Goal: Navigation & Orientation: Find specific page/section

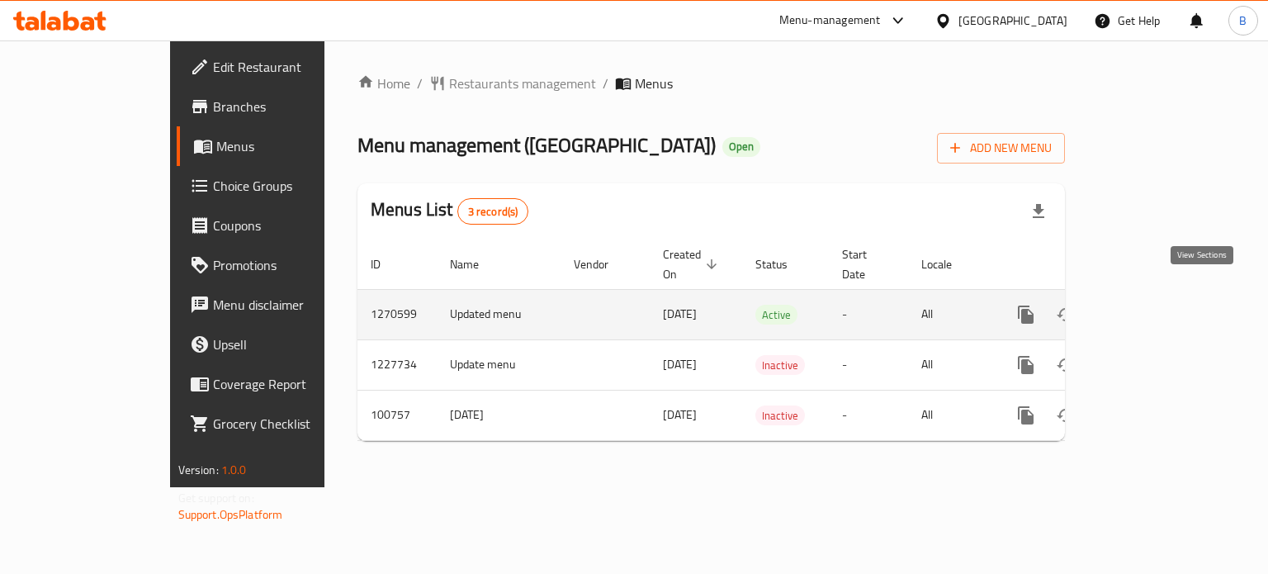
click at [1155, 305] on icon "enhanced table" at bounding box center [1145, 315] width 20 height 20
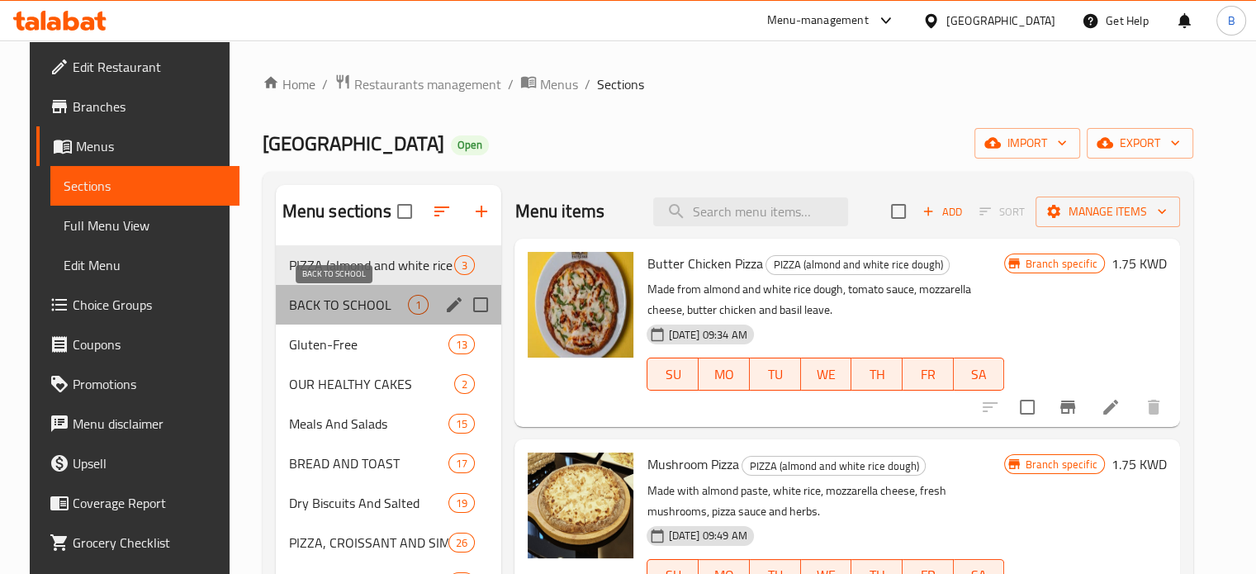
click at [360, 307] on span "BACK TO SCHOOL" at bounding box center [349, 305] width 120 height 20
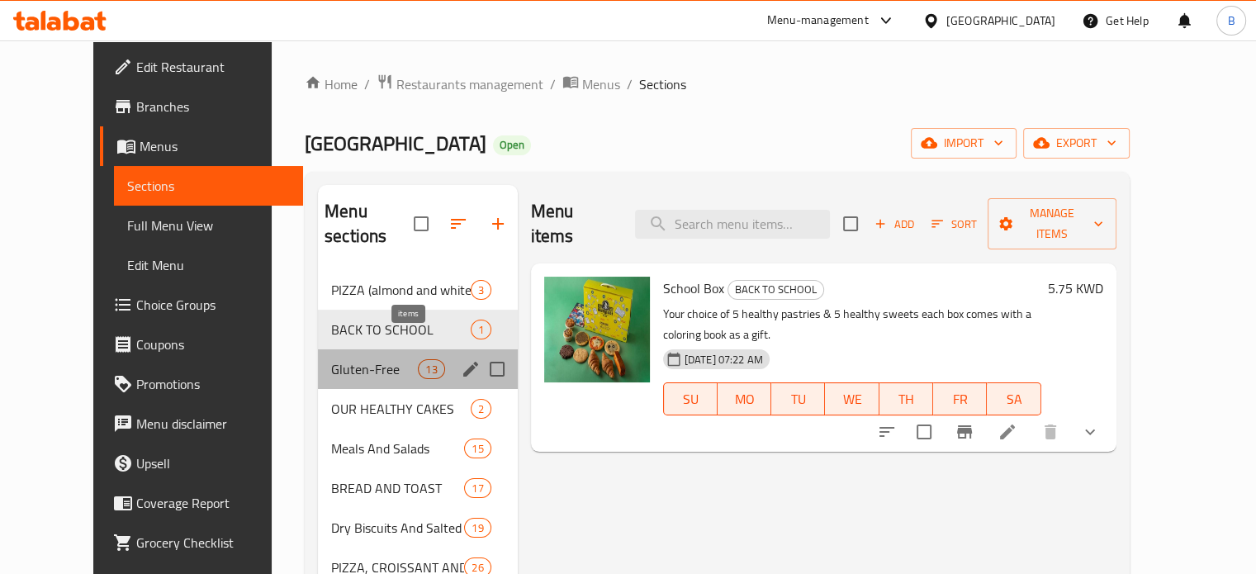
click at [419, 362] on span "13" at bounding box center [431, 370] width 25 height 16
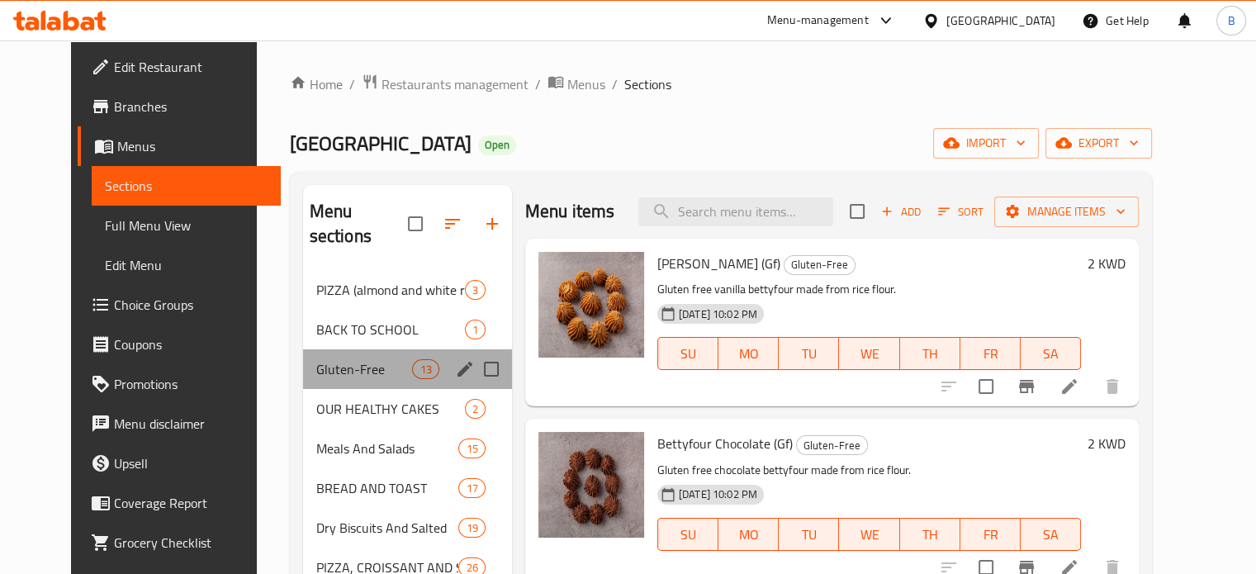
click at [344, 349] on div "Gluten-Free 13" at bounding box center [407, 369] width 209 height 40
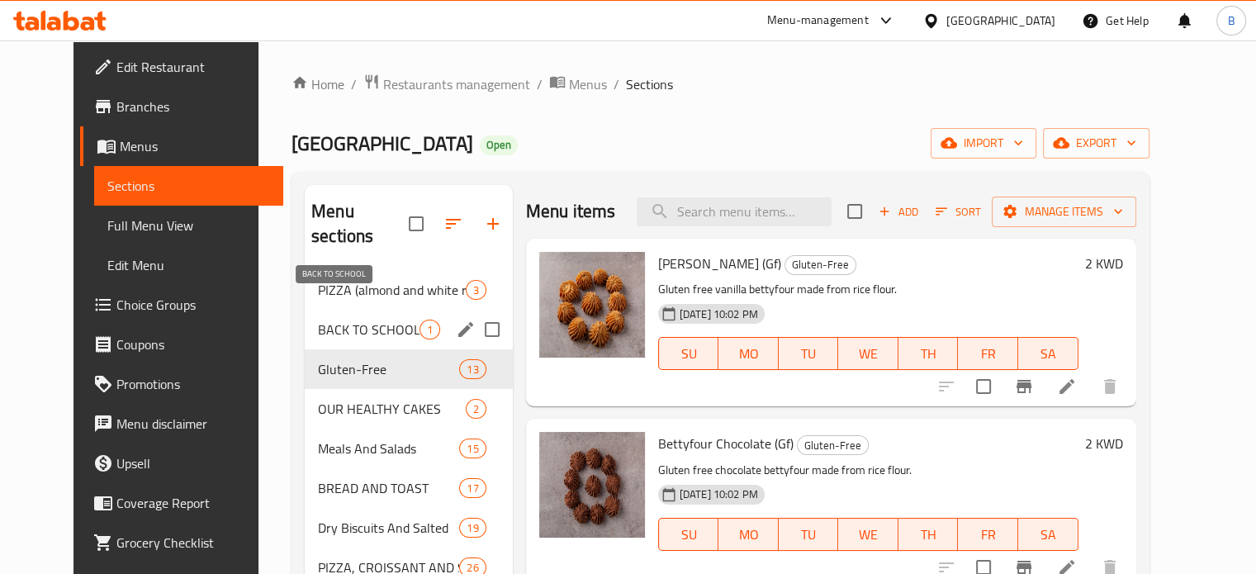
click at [336, 319] on span "BACK TO SCHOOL" at bounding box center [369, 329] width 102 height 20
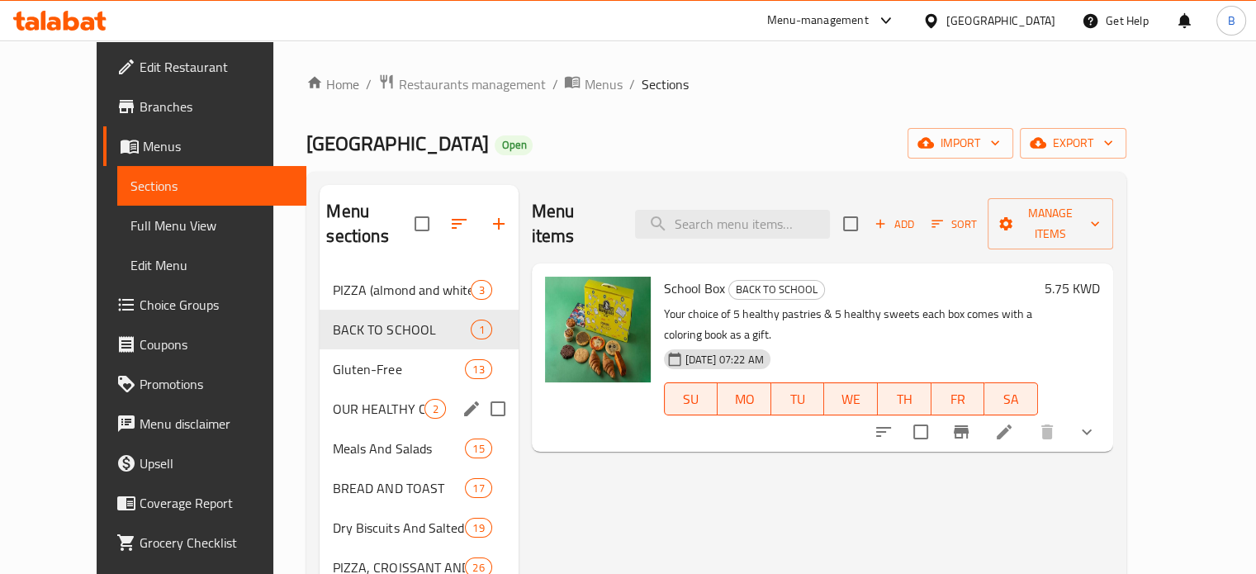
click at [353, 401] on div "OUR HEALTHY CAKES 2" at bounding box center [418, 409] width 198 height 40
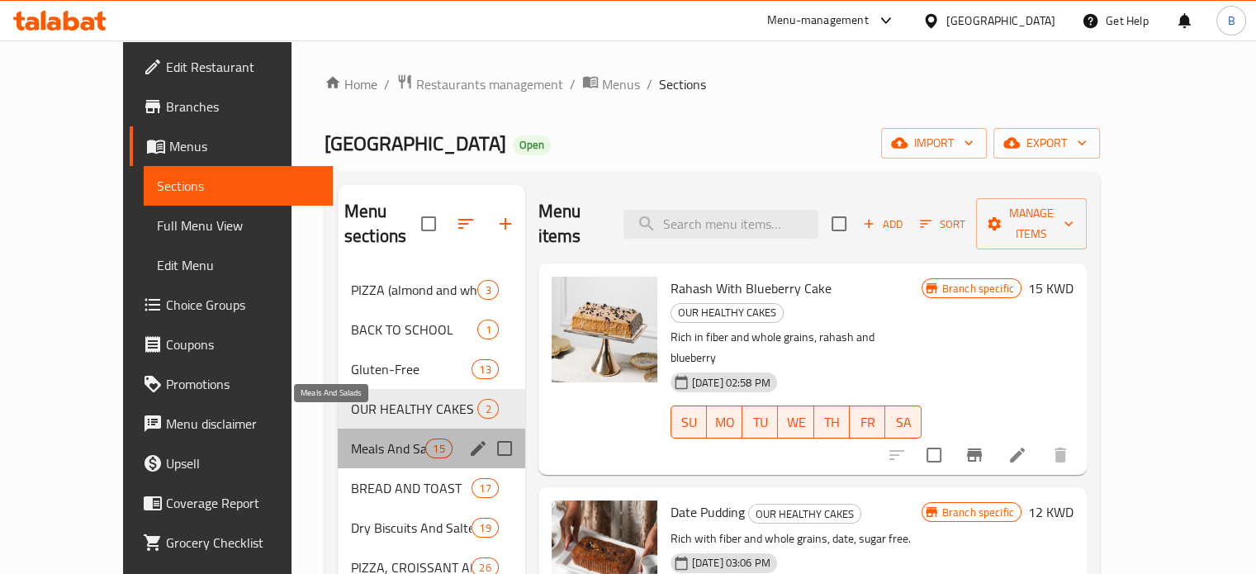
click at [351, 438] on span "Meals And Salads" at bounding box center [388, 448] width 74 height 20
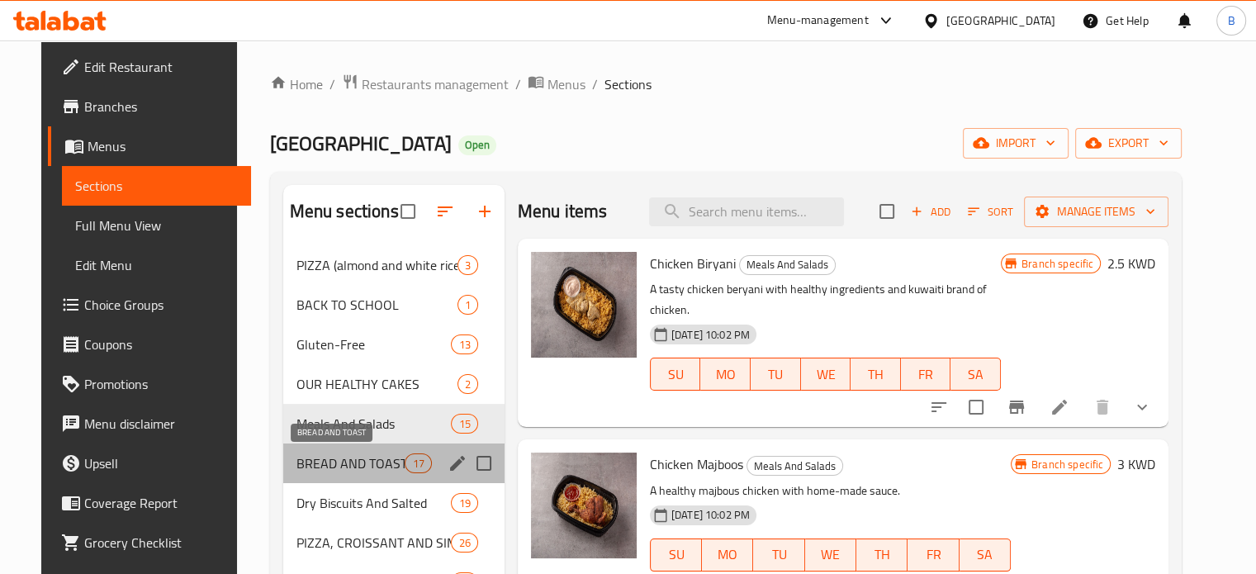
click at [353, 453] on span "BREAD AND TOAST" at bounding box center [350, 463] width 109 height 20
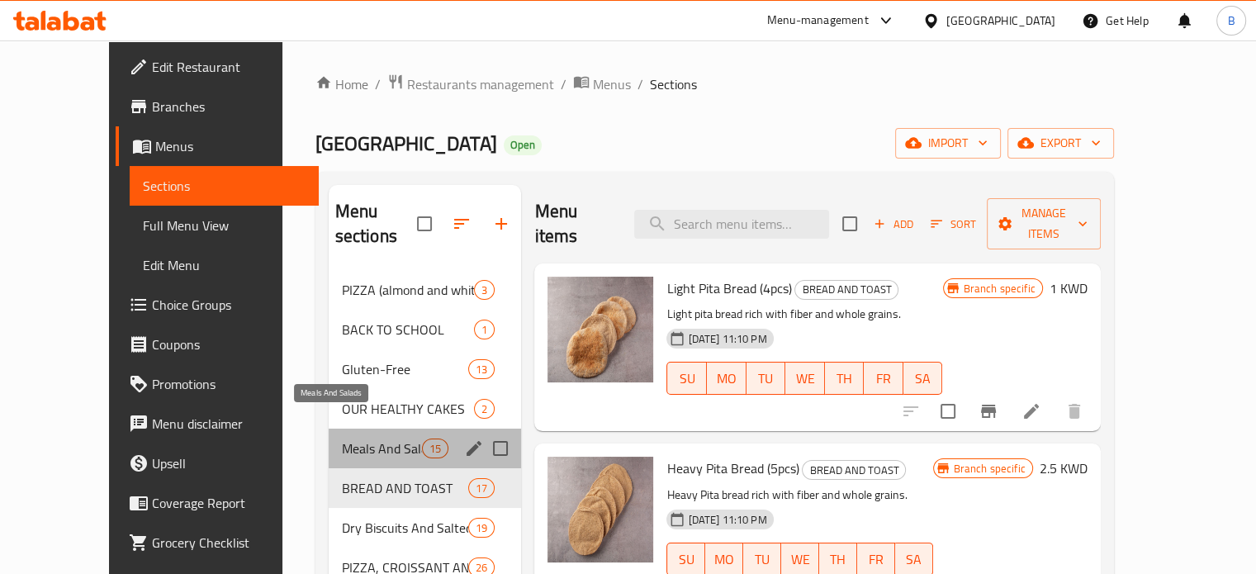
click at [342, 438] on span "Meals And Salads" at bounding box center [382, 448] width 80 height 20
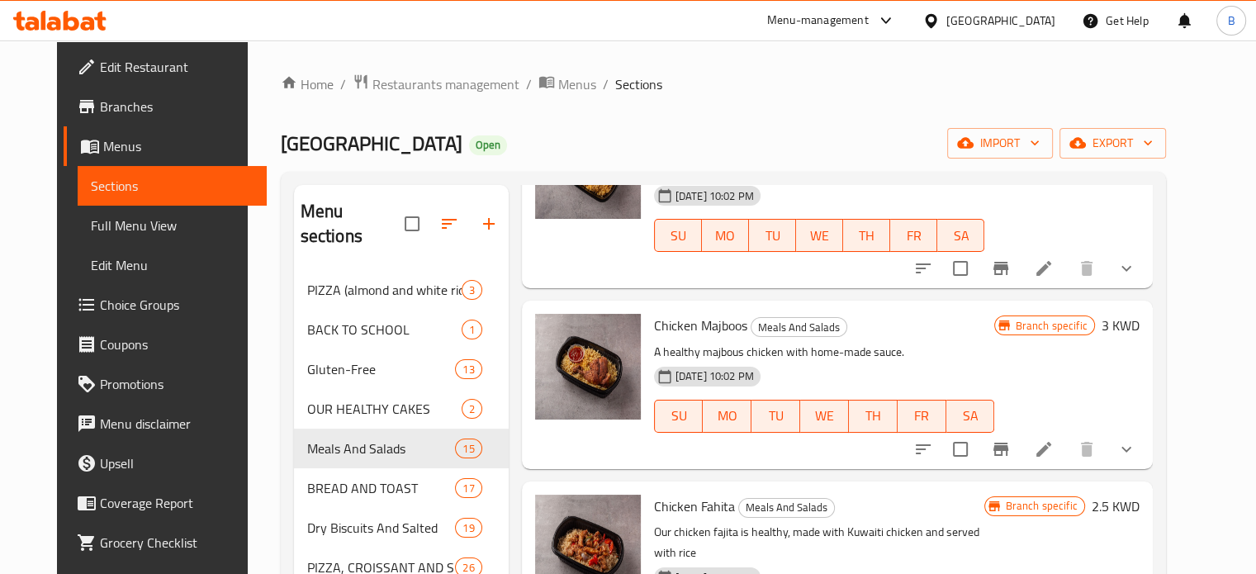
scroll to position [165, 0]
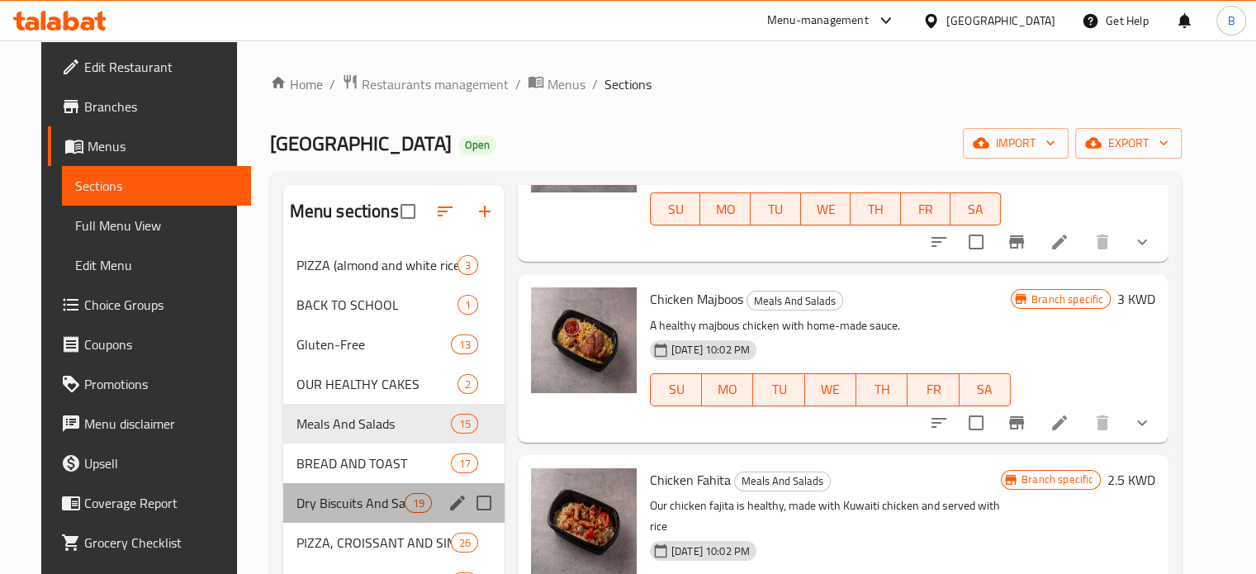
click at [367, 485] on div "Dry Biscuits And Salted 19" at bounding box center [393, 503] width 221 height 40
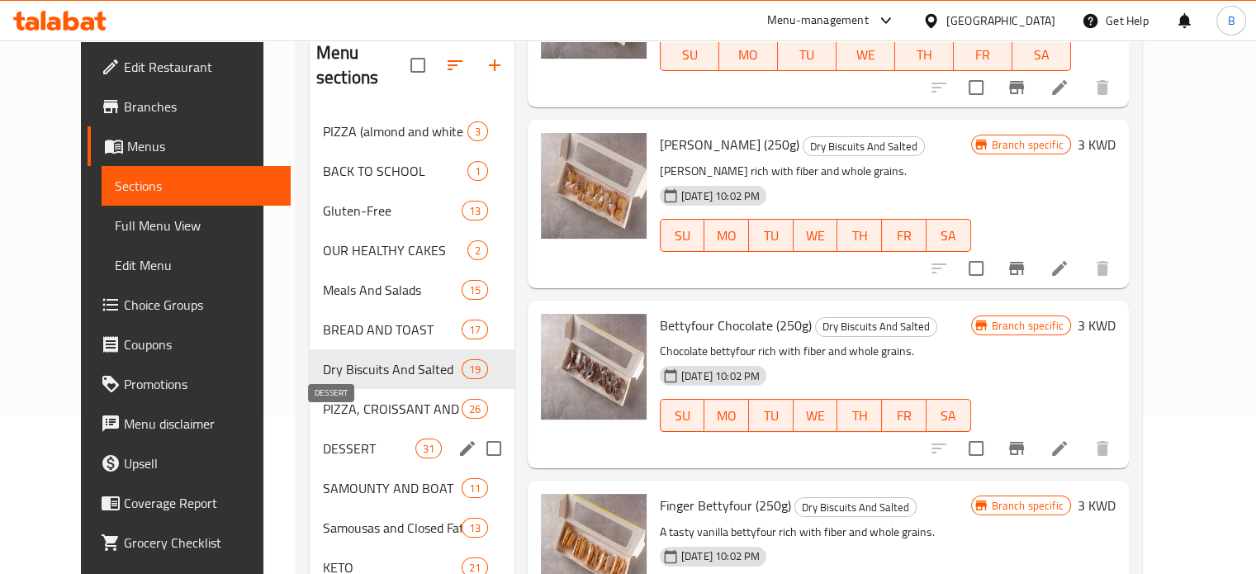
scroll to position [165, 0]
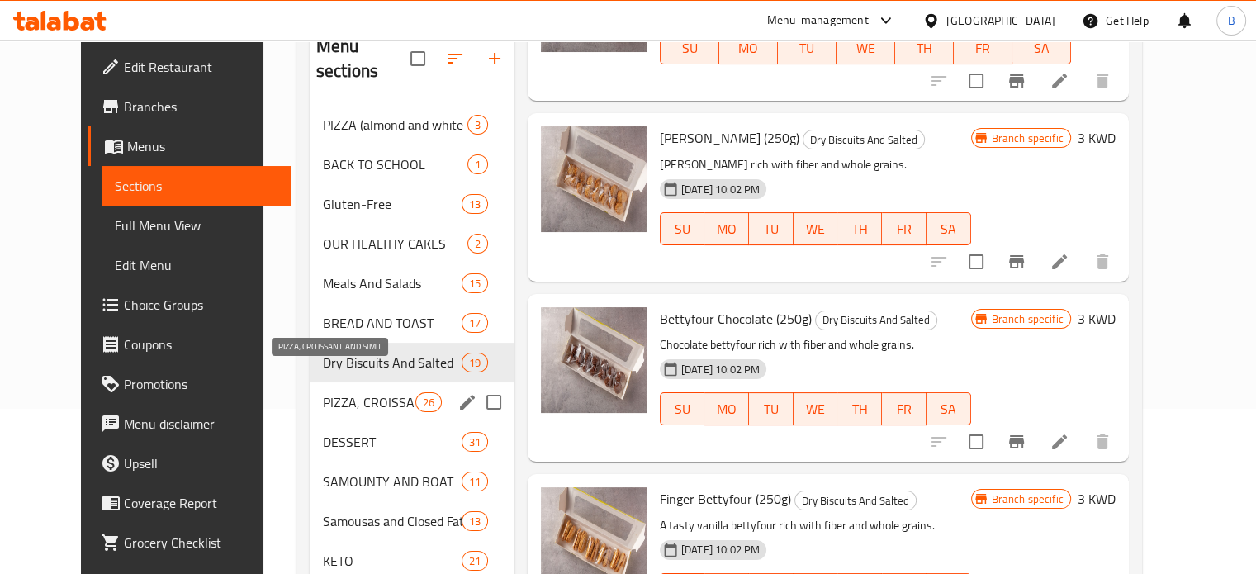
click at [323, 392] on span "PIZZA, CROISSANT AND SIMIT" at bounding box center [369, 402] width 92 height 20
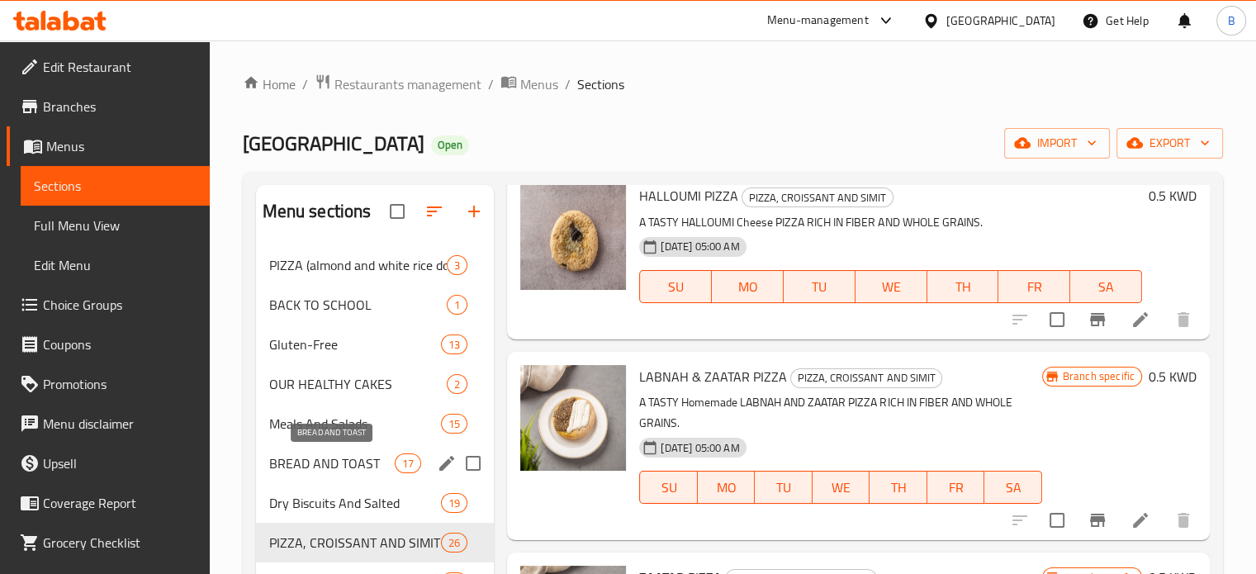
scroll to position [239, 0]
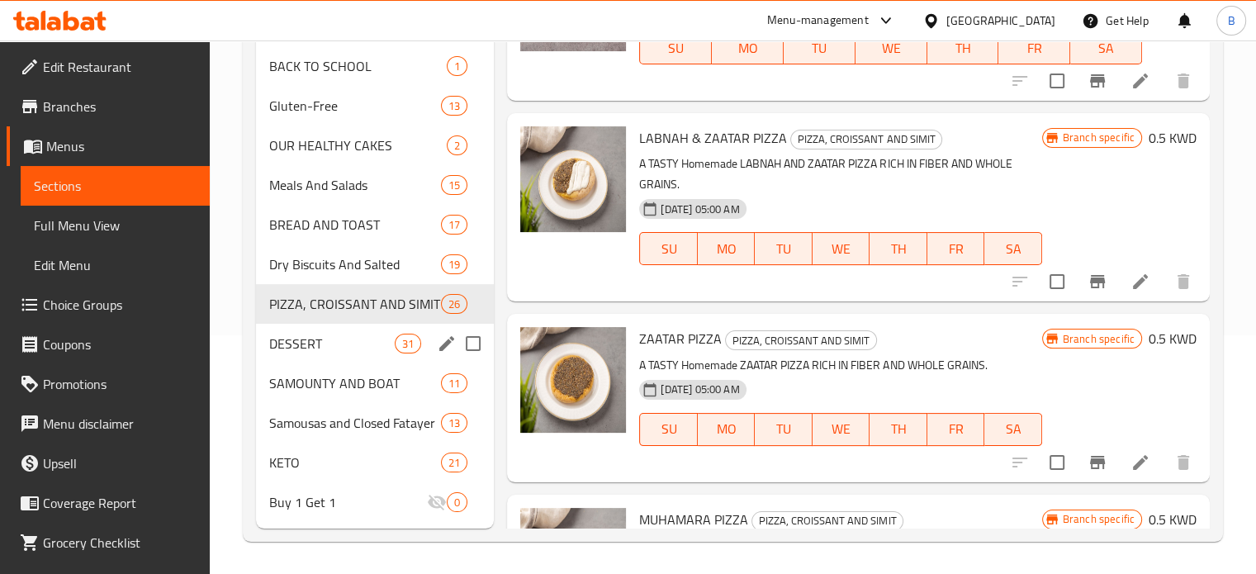
click at [319, 360] on div "DESSERT 31" at bounding box center [375, 344] width 239 height 40
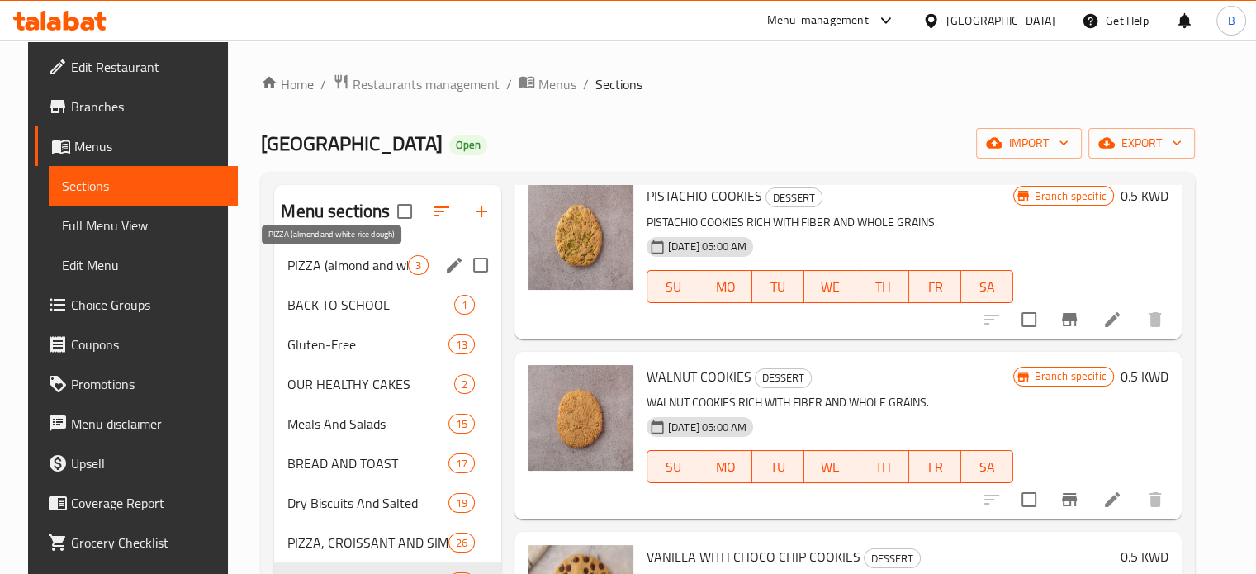
click at [363, 261] on span "PIZZA (almond and white rice dough)" at bounding box center [347, 265] width 120 height 20
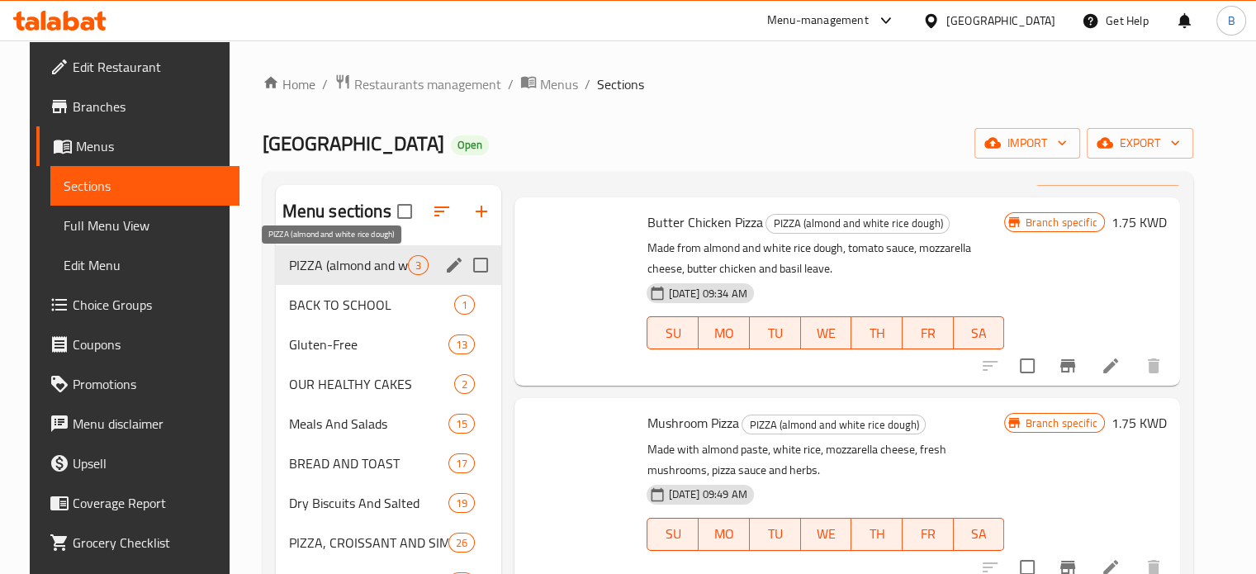
scroll to position [41, 0]
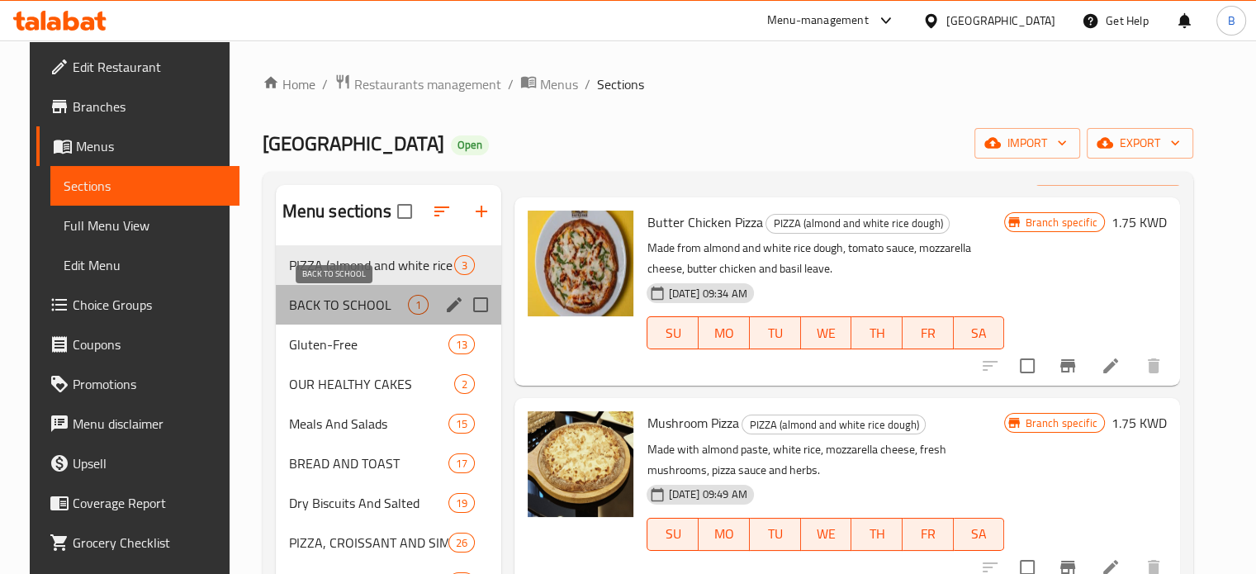
drag, startPoint x: 369, startPoint y: 307, endPoint x: 373, endPoint y: 354, distance: 47.2
click at [364, 309] on span "BACK TO SCHOOL" at bounding box center [349, 305] width 120 height 20
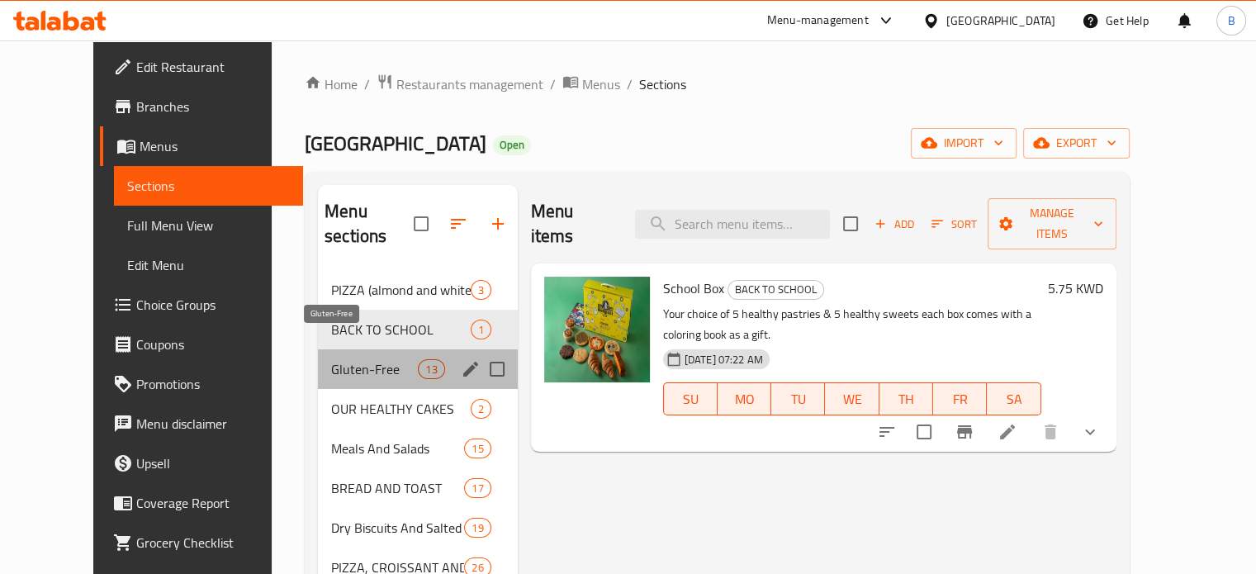
click at [340, 359] on span "Gluten-Free" at bounding box center [374, 369] width 87 height 20
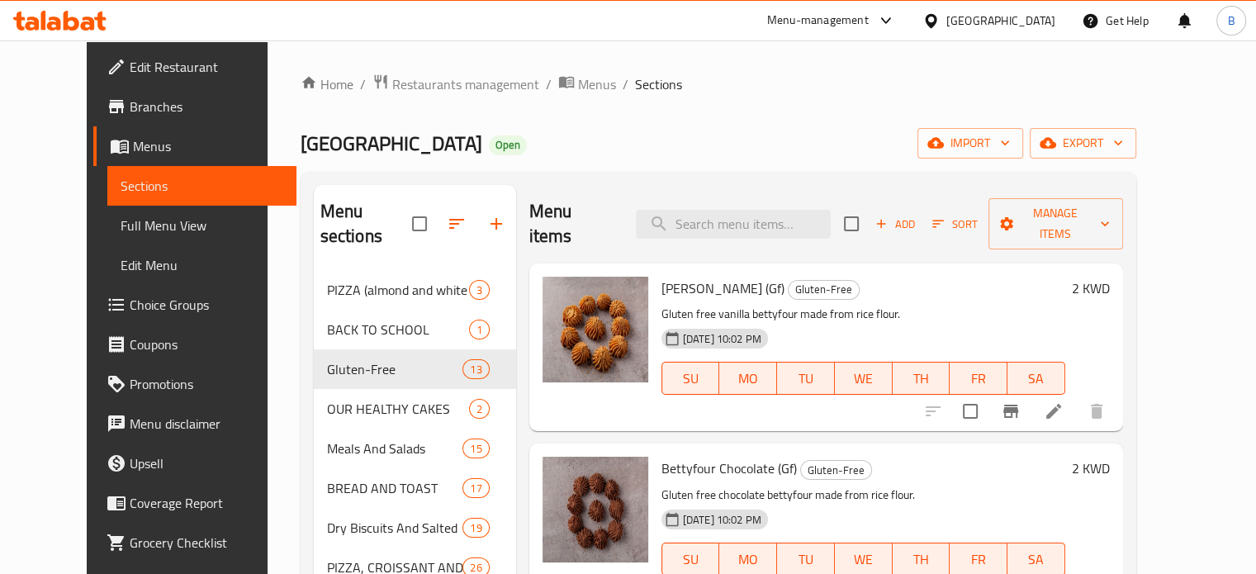
scroll to position [413, 0]
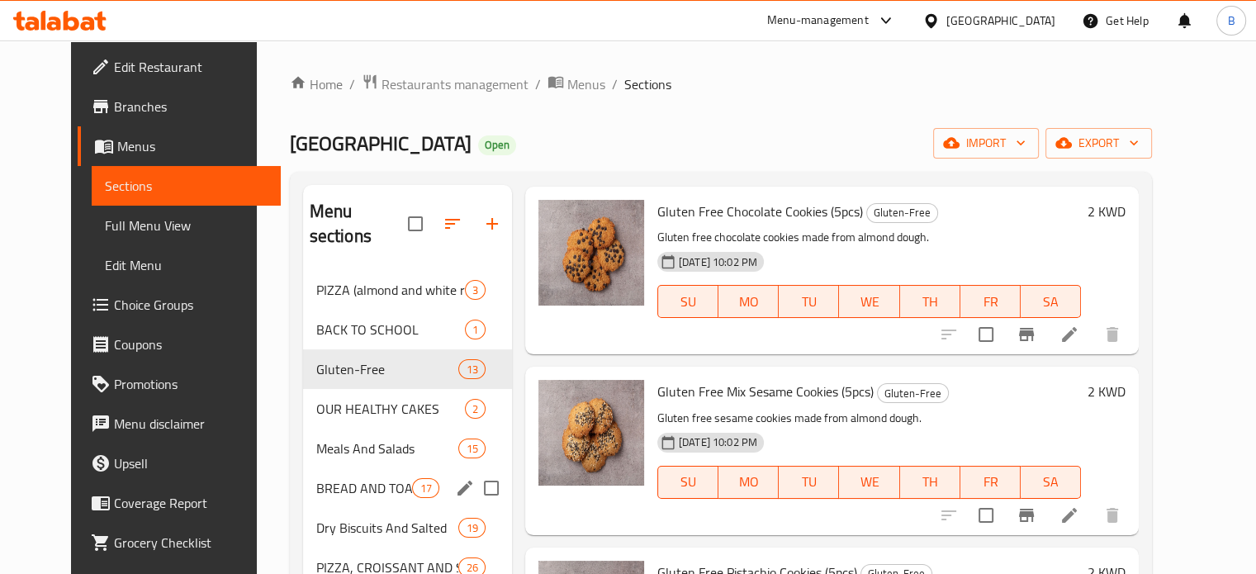
click at [303, 468] on div "BREAD AND TOAST 17" at bounding box center [407, 488] width 209 height 40
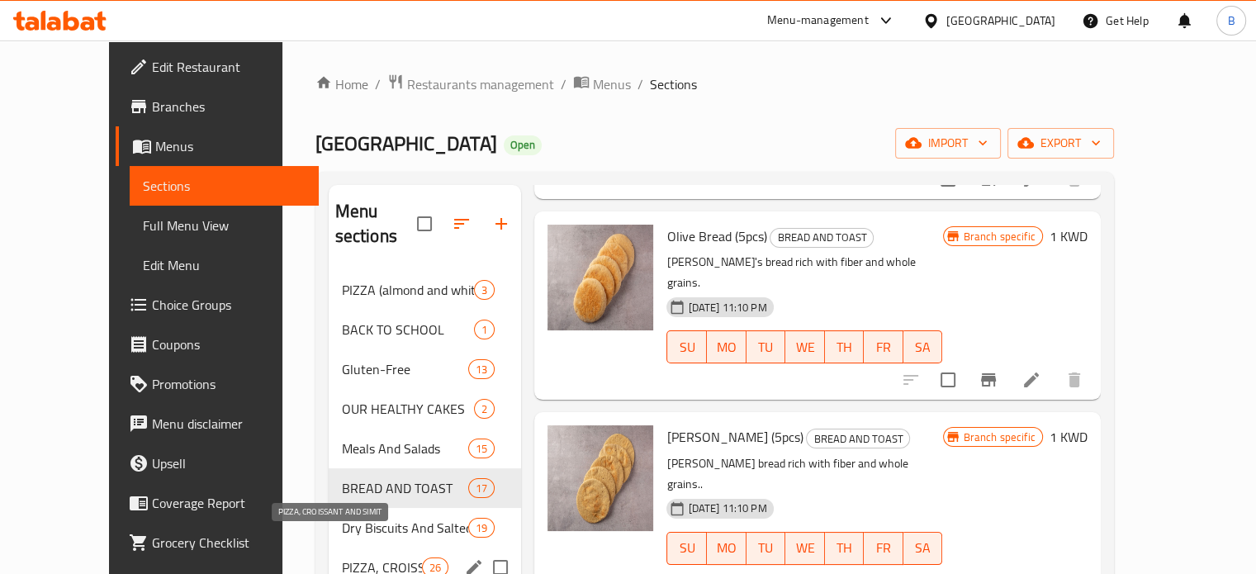
click at [342, 557] on span "PIZZA, CROISSANT AND SIMIT" at bounding box center [382, 567] width 80 height 20
